Goal: Task Accomplishment & Management: Complete application form

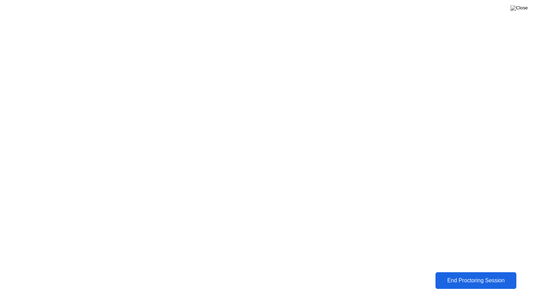
click at [463, 279] on div "End Proctoring Session" at bounding box center [476, 280] width 78 height 6
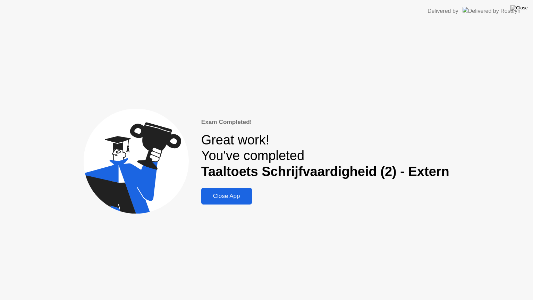
click at [465, 277] on div "Exam Completed! Great work! You've completed Taaltoets Schrijfvaardigheid (2) -…" at bounding box center [266, 160] width 533 height 277
click at [235, 195] on div "Close App" at bounding box center [226, 195] width 46 height 7
